Goal: Navigation & Orientation: Find specific page/section

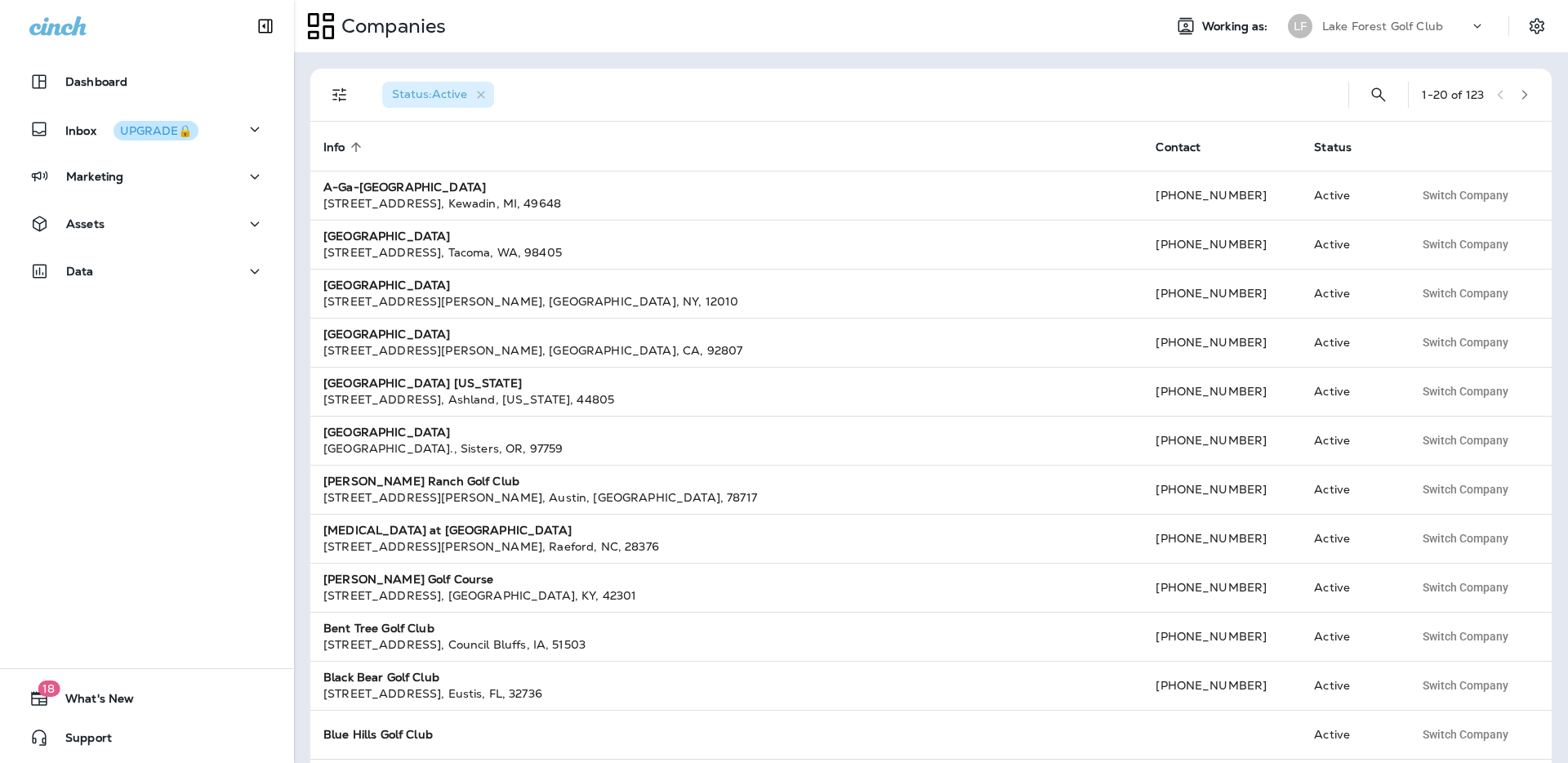
click at [1387, 26] on p "Lake Forest Golf Club" at bounding box center [1382, 25] width 121 height 13
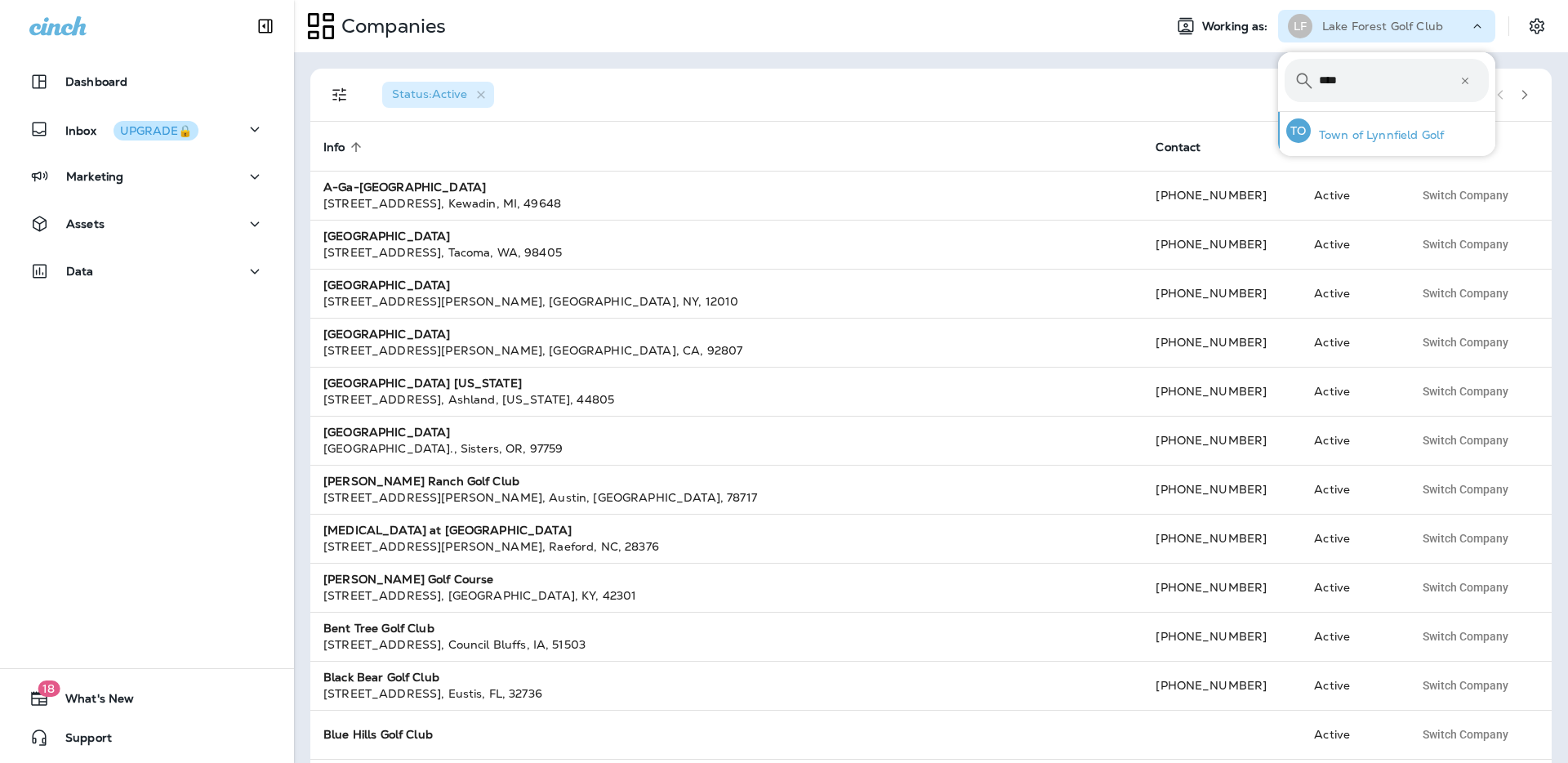
type input "****"
click at [1400, 130] on p "Town of Lynnfield Golf" at bounding box center [1377, 134] width 133 height 13
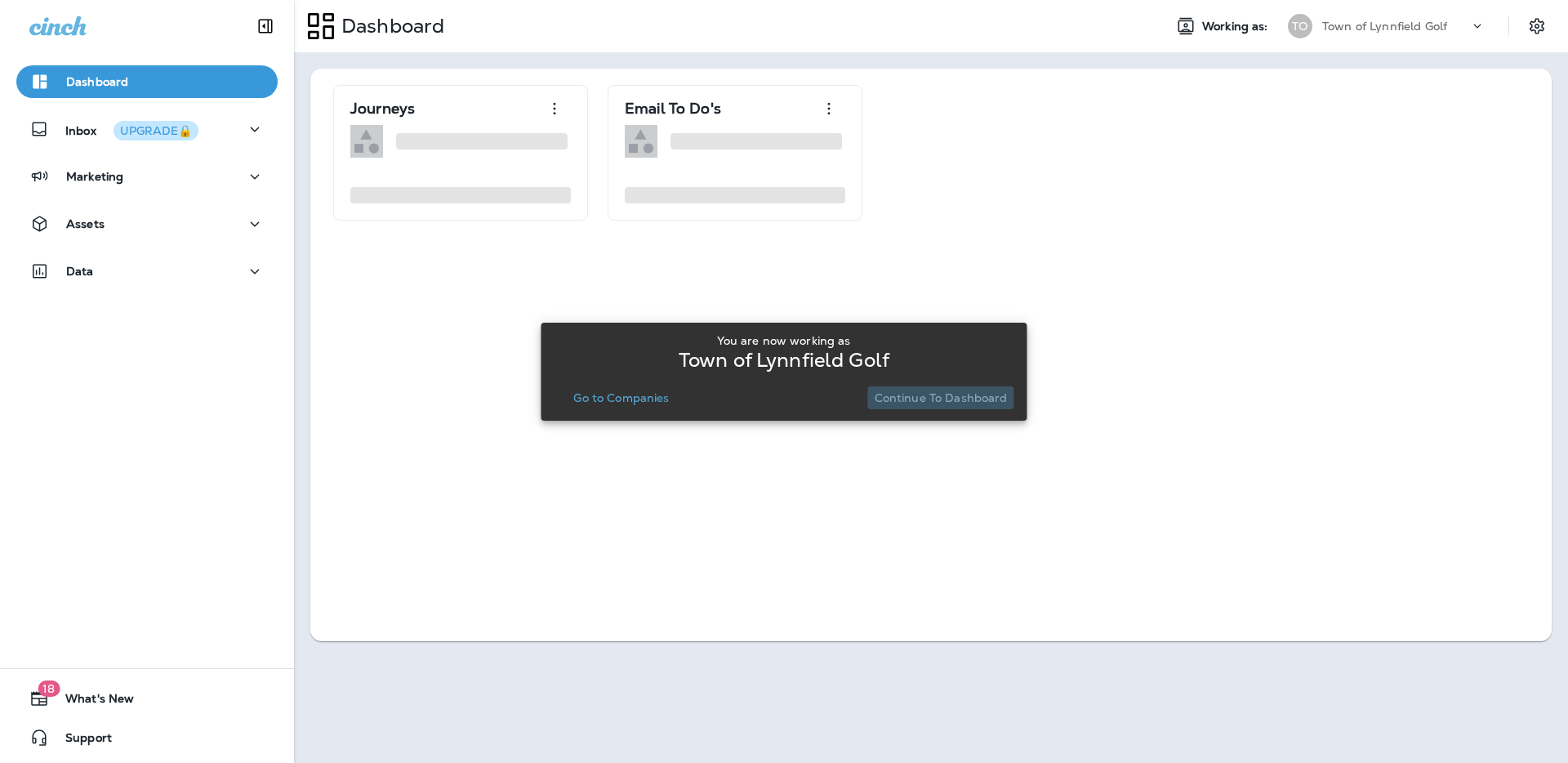
click at [956, 392] on p "Continue to Dashboard" at bounding box center [941, 398] width 133 height 13
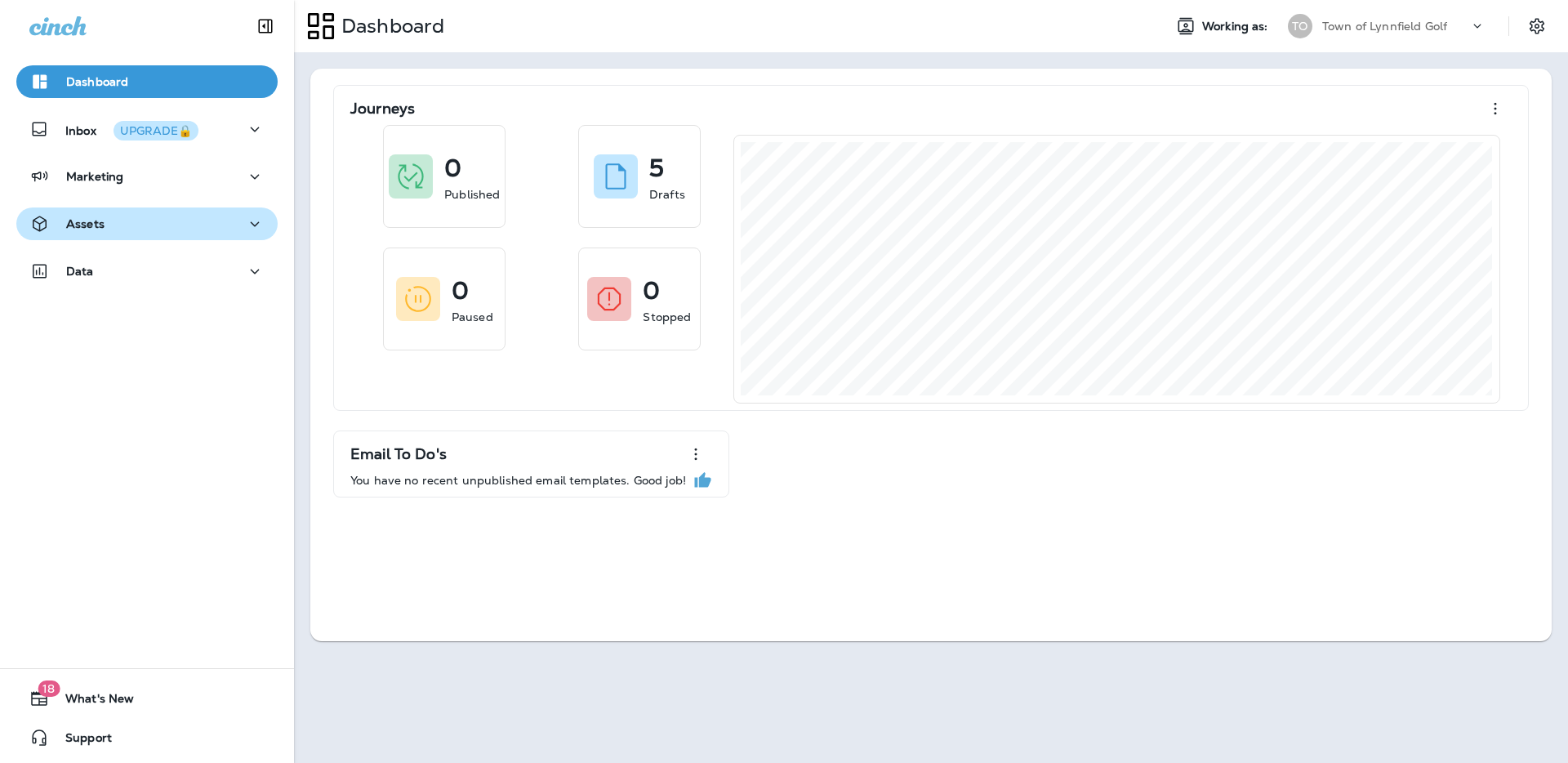
click at [125, 224] on div "Assets" at bounding box center [146, 224] width 235 height 20
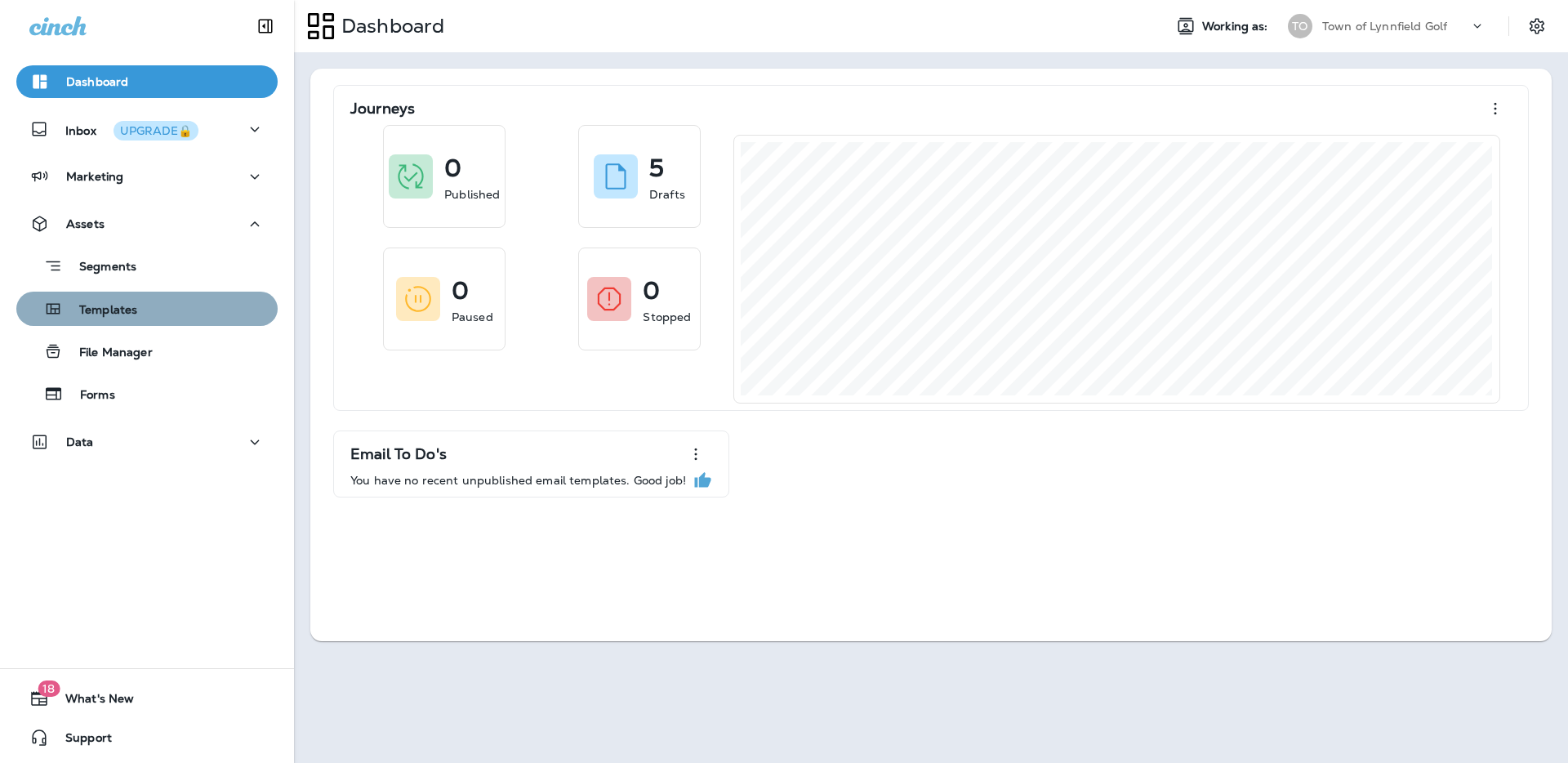
click at [129, 319] on div "Templates" at bounding box center [79, 308] width 114 height 24
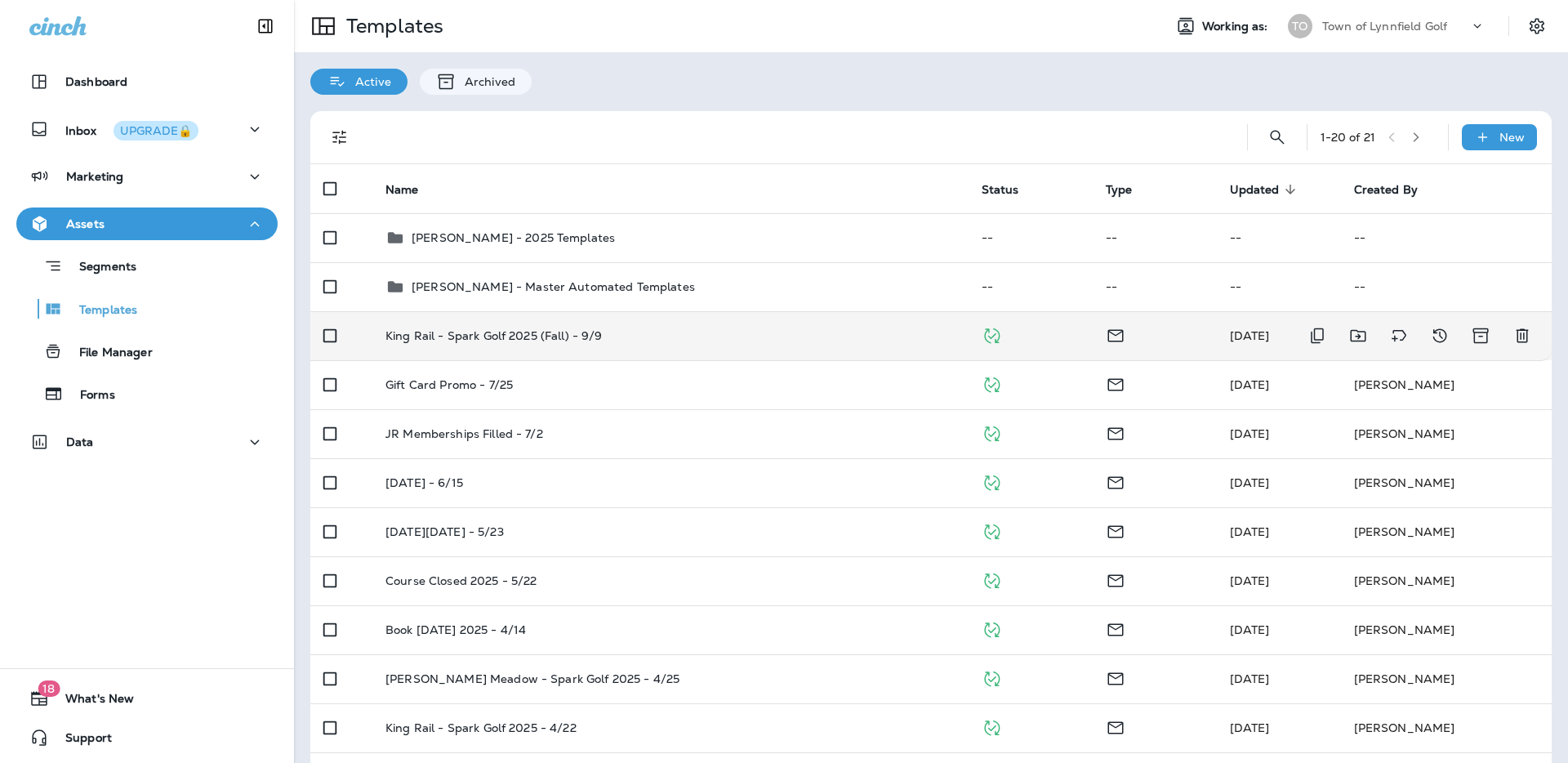
click at [564, 336] on p "King Rail - Spark Golf 2025 (Fall) - 9/9" at bounding box center [494, 335] width 217 height 13
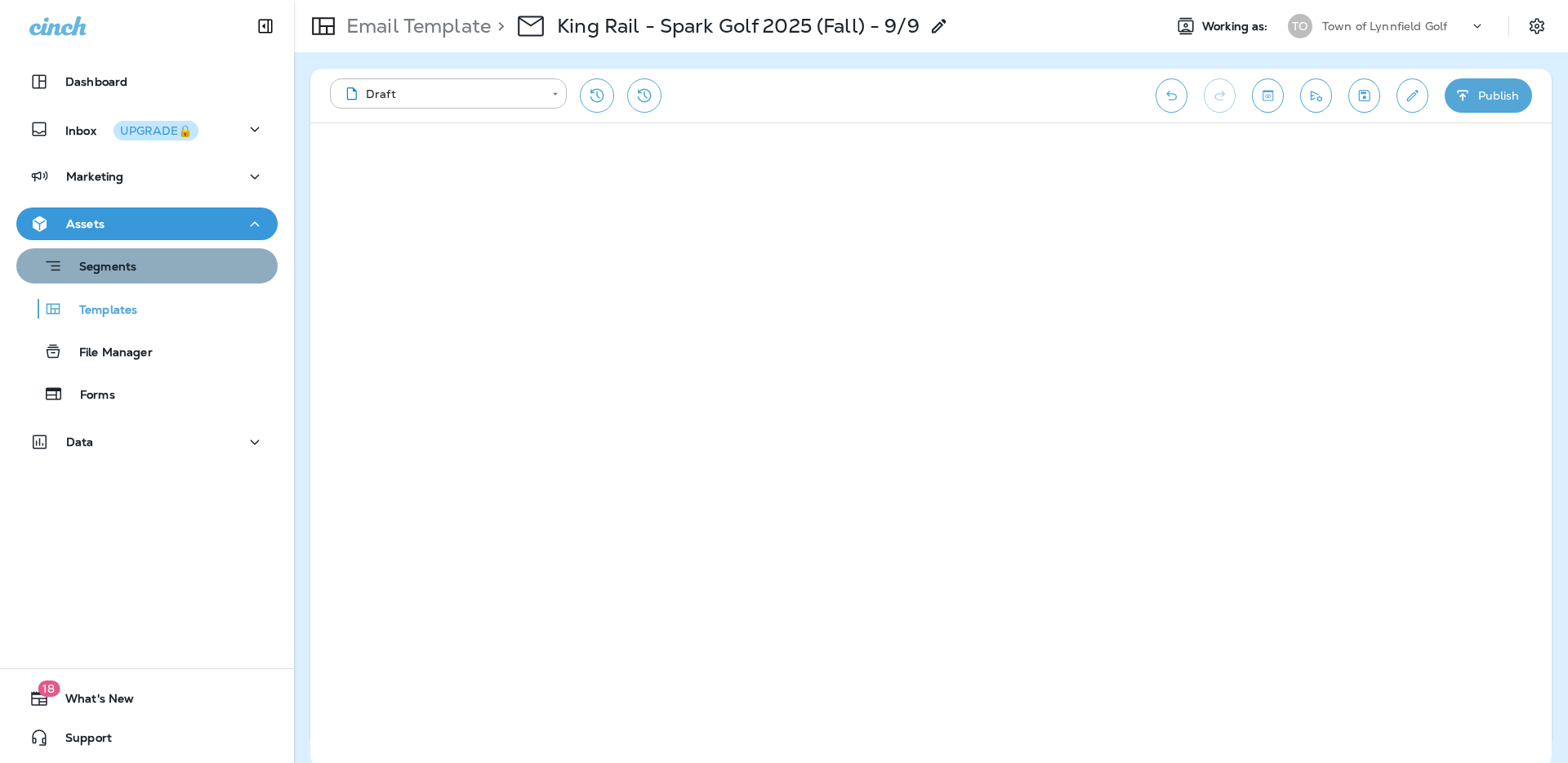
click at [126, 271] on p "Segments" at bounding box center [99, 268] width 73 height 17
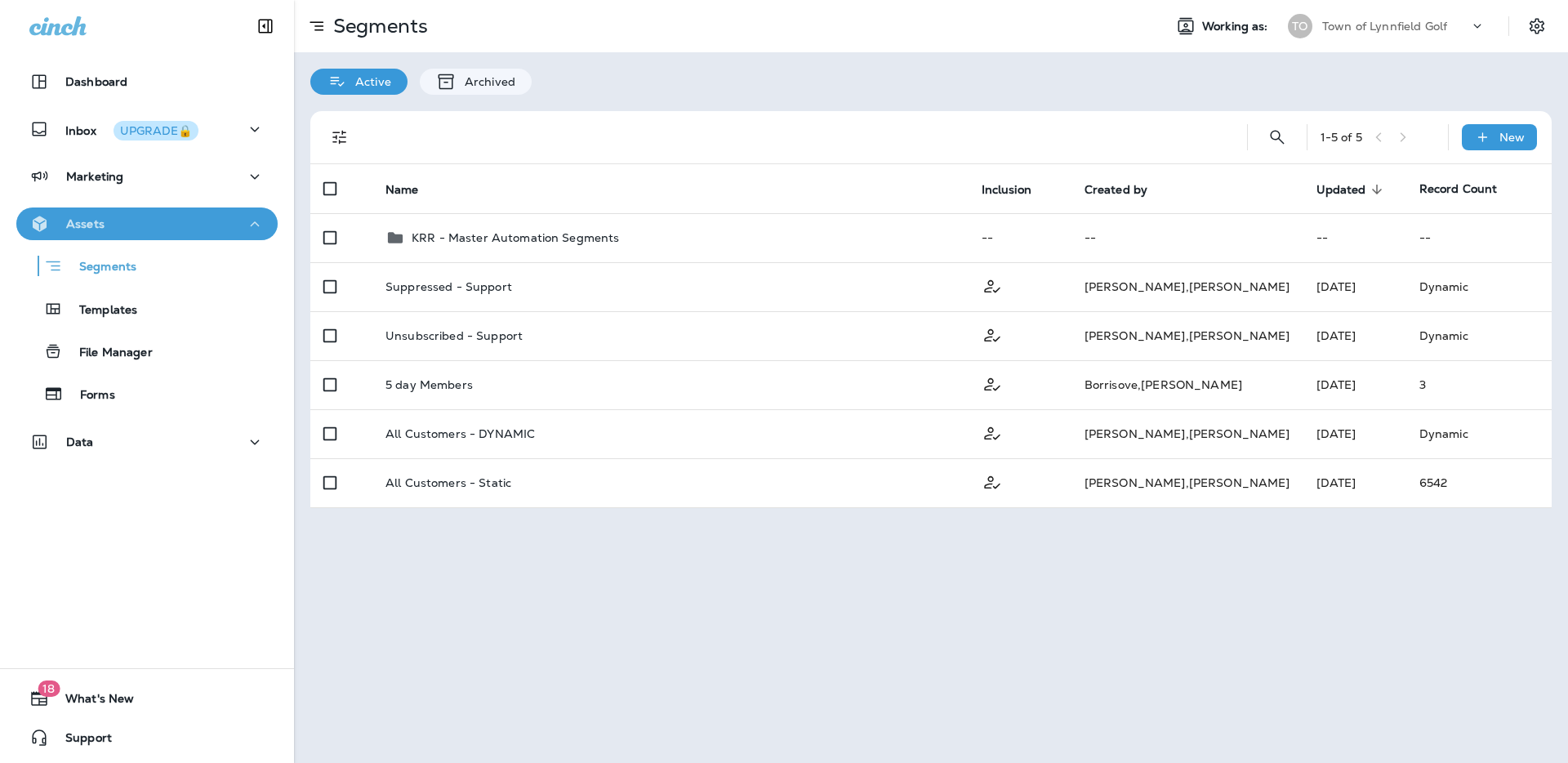
click at [95, 221] on p "Assets" at bounding box center [85, 223] width 38 height 13
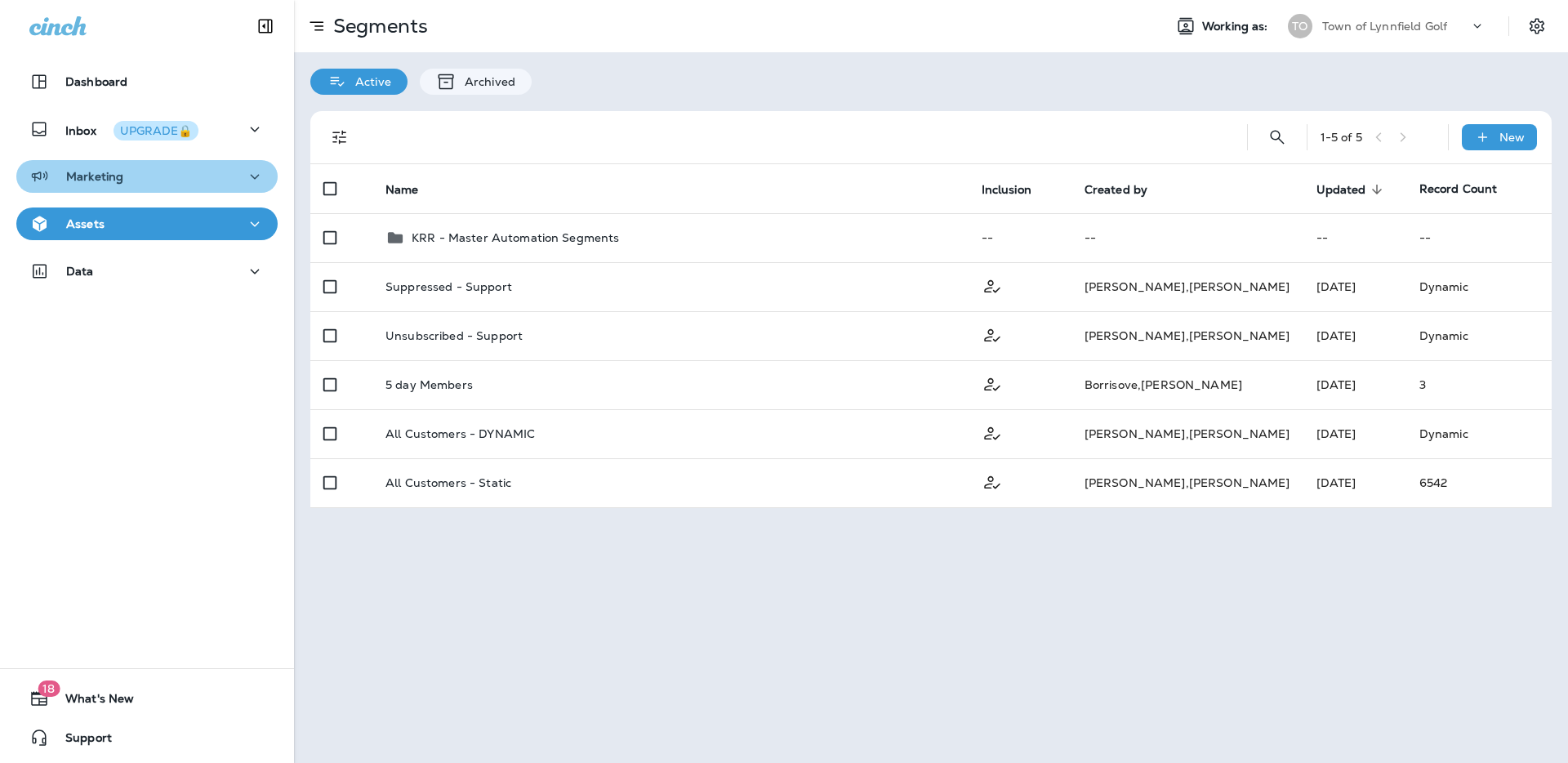
click at [98, 183] on p "Marketing" at bounding box center [94, 175] width 57 height 13
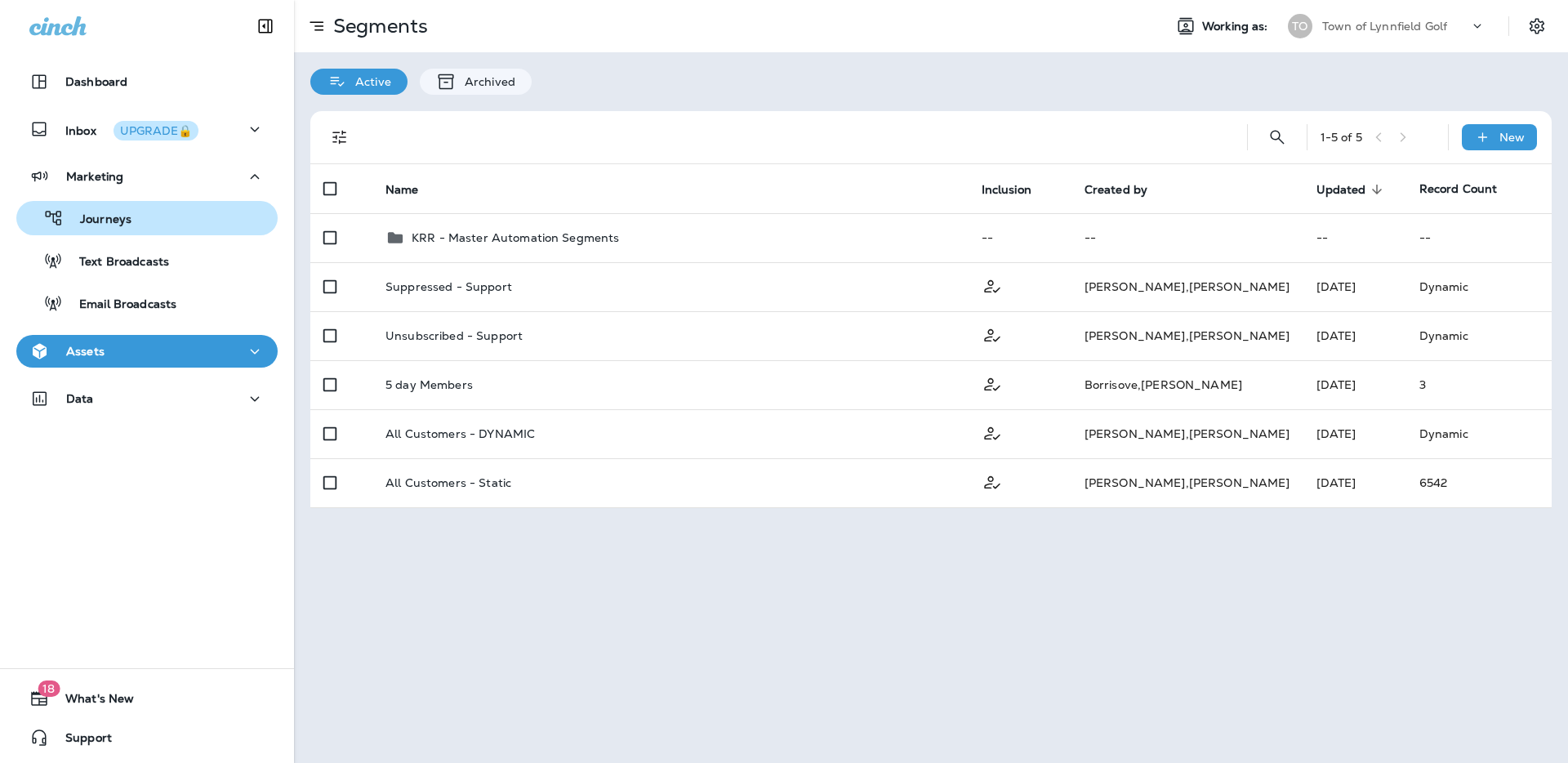
click at [117, 218] on p "Journeys" at bounding box center [97, 220] width 68 height 16
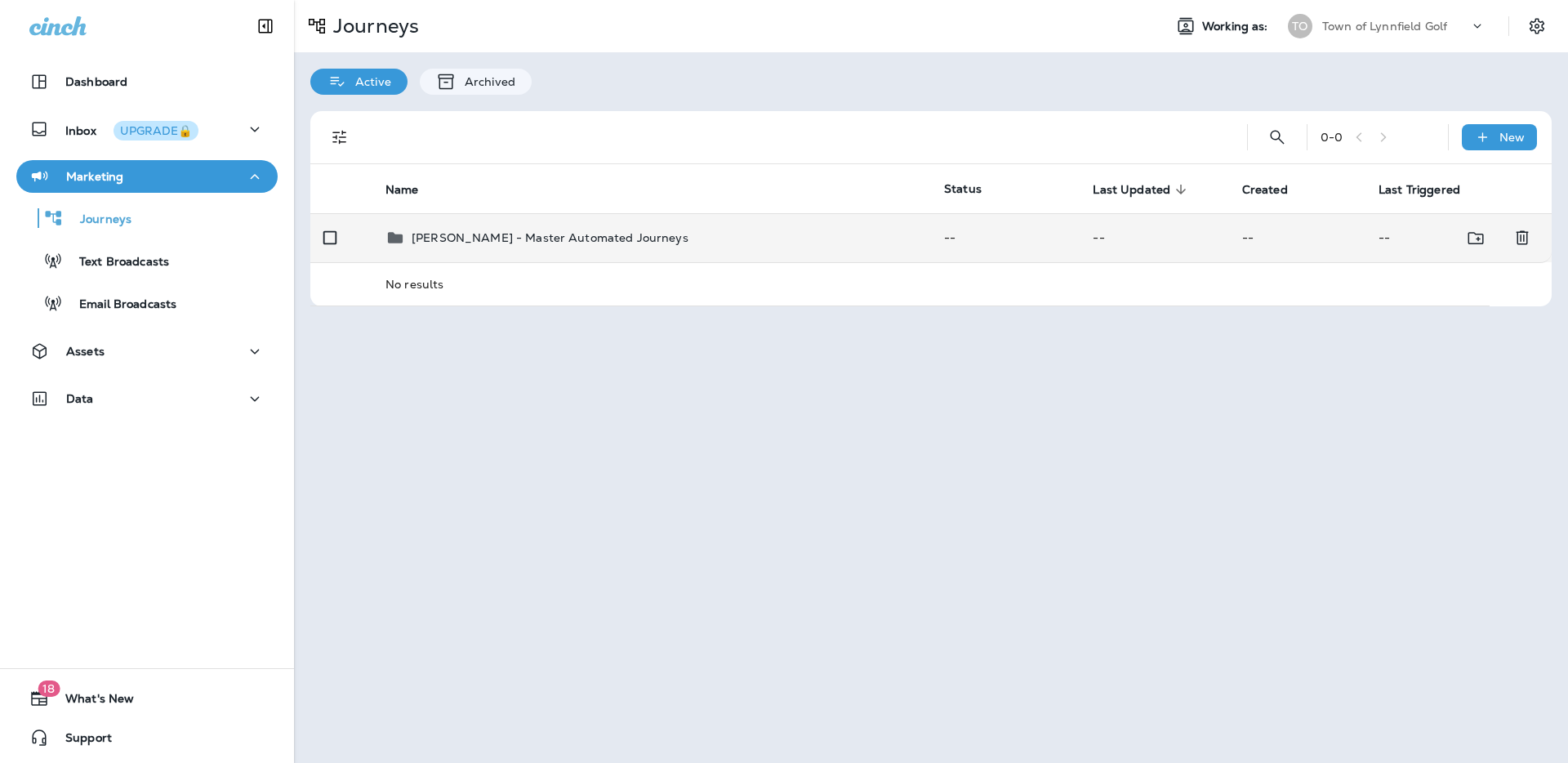
click at [426, 231] on p "[PERSON_NAME] - Master Automated Journeys" at bounding box center [550, 237] width 277 height 13
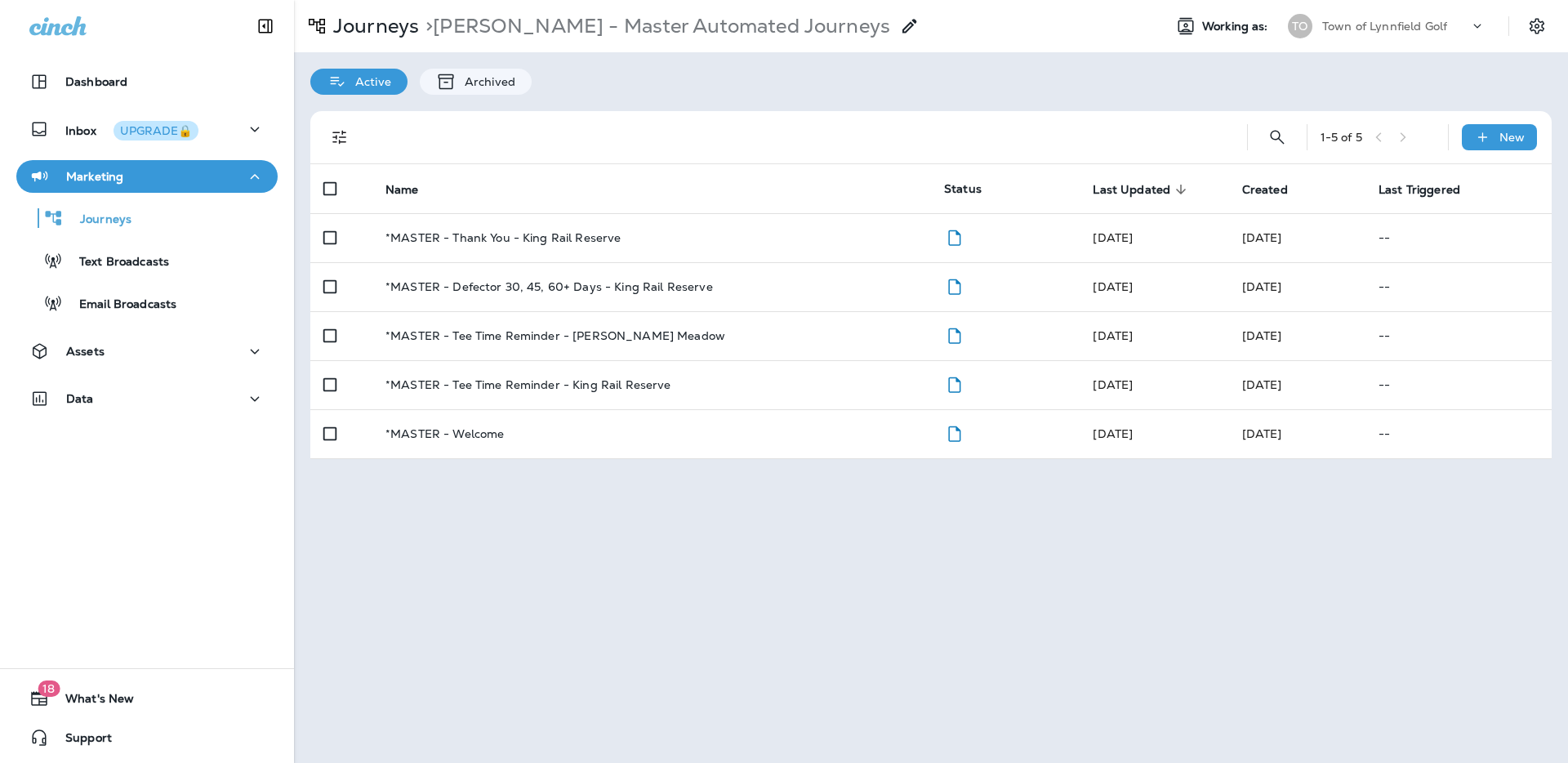
click at [539, 509] on div "Journeys > [PERSON_NAME] - Master Automated Journeys Working as: TO Town of [GE…" at bounding box center [931, 381] width 1274 height 763
